Goal: Task Accomplishment & Management: Manage account settings

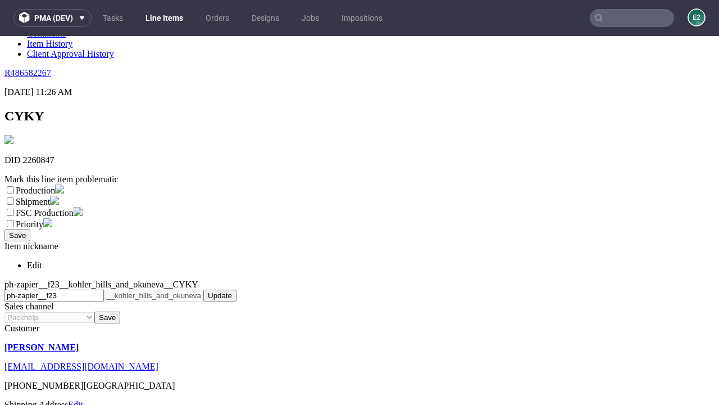
scroll to position [198, 0]
select select "dtp_ca_needed"
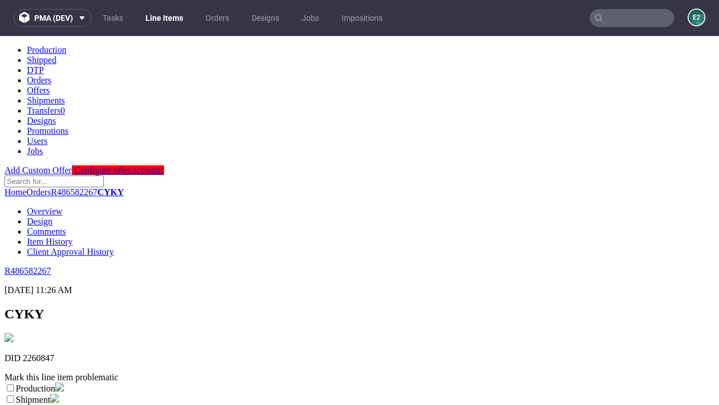
scroll to position [0, 0]
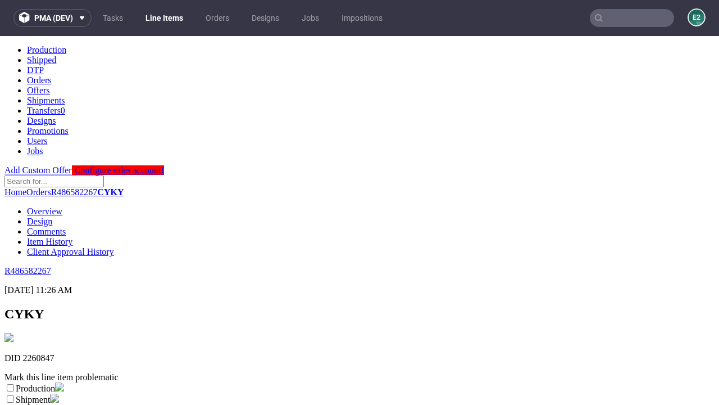
checkbox input "true"
